Goal: Information Seeking & Learning: Learn about a topic

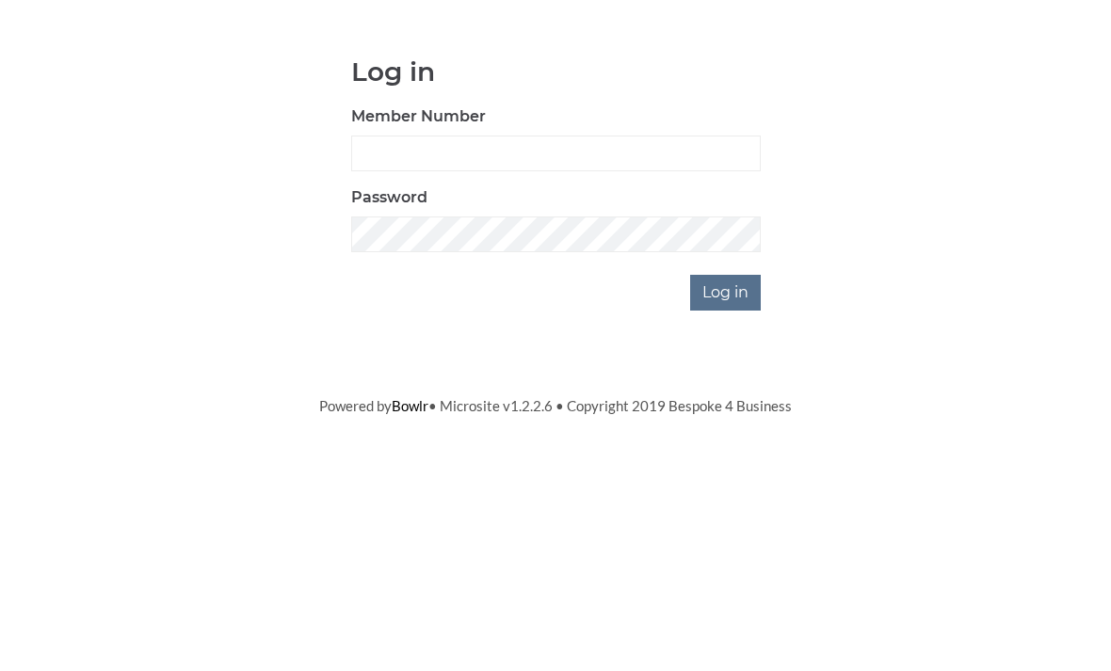
scroll to position [156, 0]
type input "0196"
click at [727, 431] on input "Log in" at bounding box center [725, 449] width 71 height 36
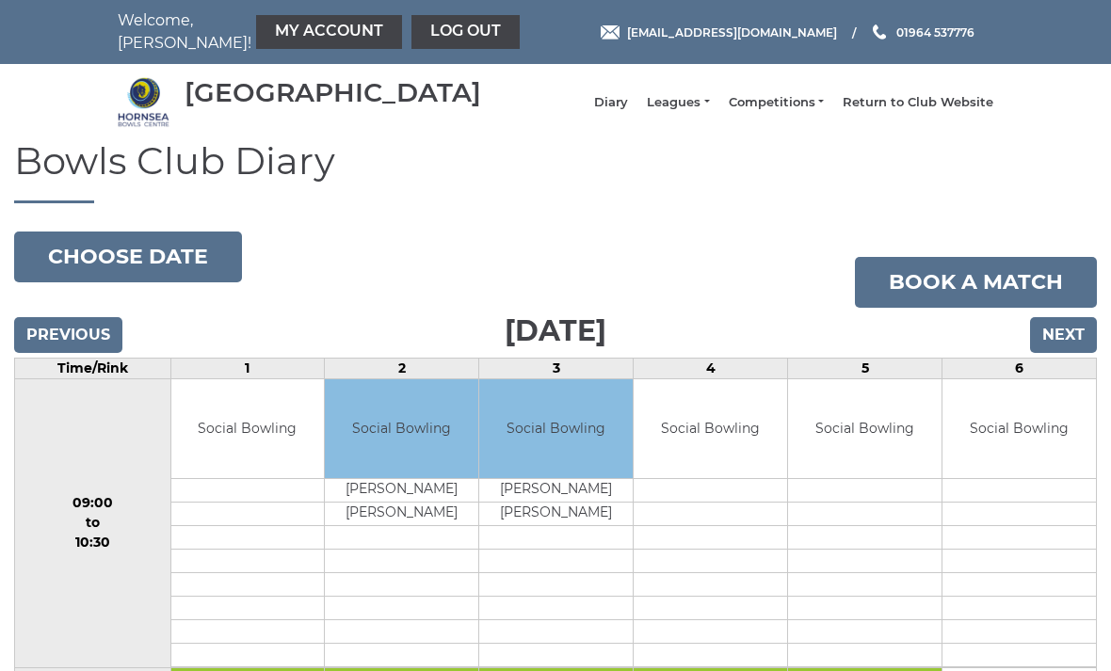
click at [706, 111] on link "Leagues" at bounding box center [678, 102] width 62 height 17
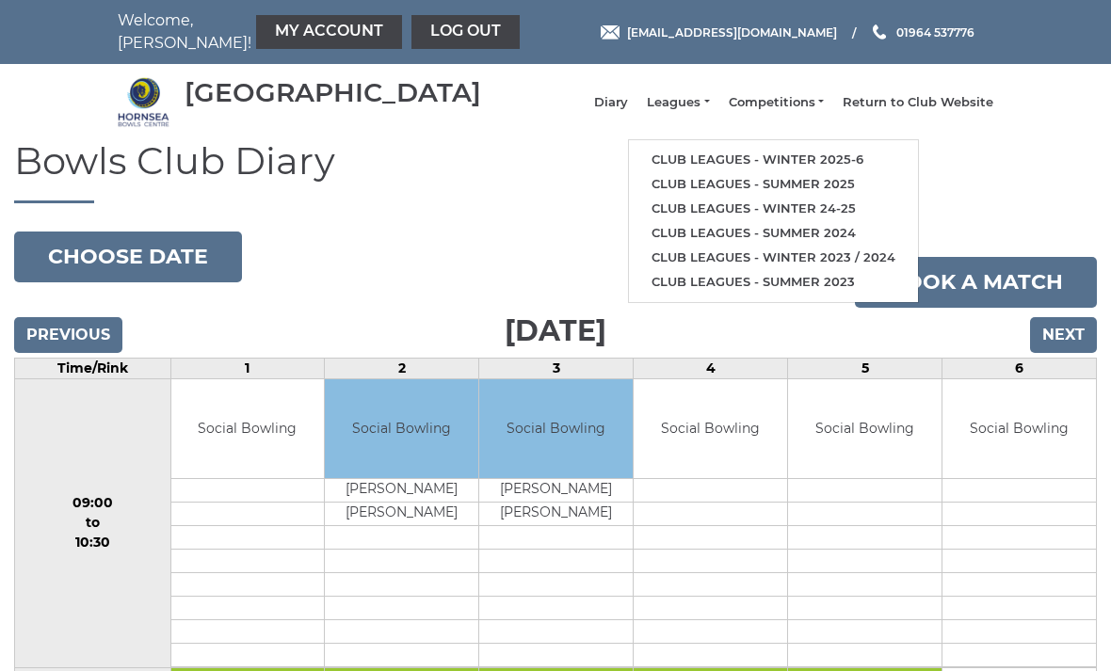
click at [740, 164] on link "Club leagues - Winter 2025-6" at bounding box center [773, 160] width 289 height 24
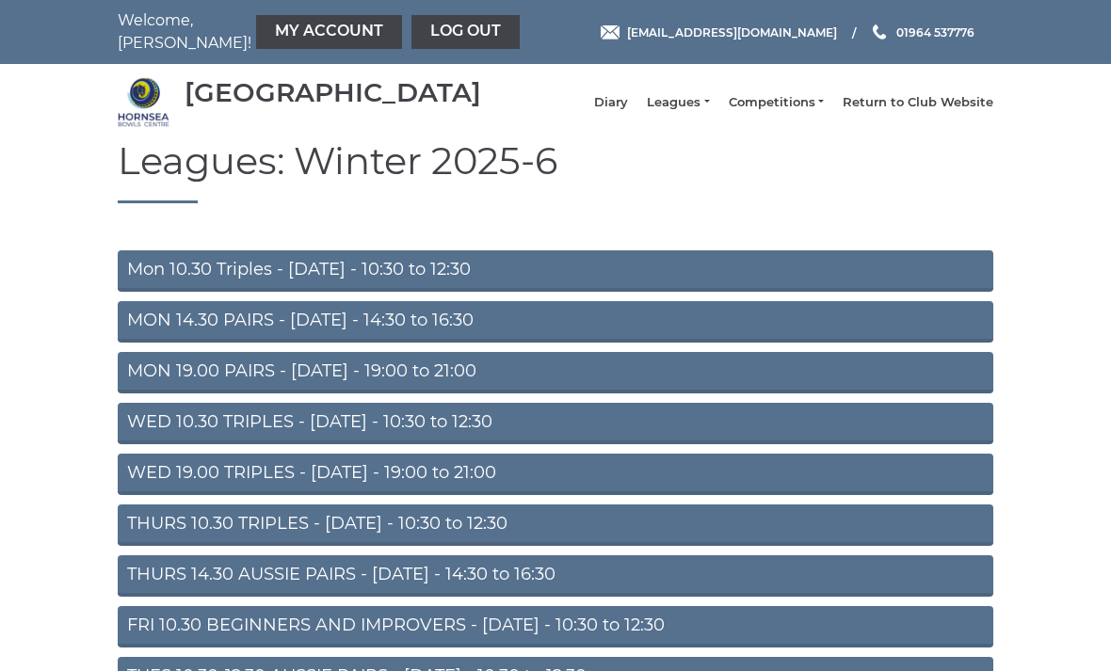
click at [571, 530] on link "THURS 10.30 TRIPLES - [DATE] - 10:30 to 12:30" at bounding box center [556, 525] width 876 height 41
click at [608, 487] on link "WED 19.00 TRIPLES - Wednesday - 19:00 to 21:00" at bounding box center [556, 474] width 876 height 41
